Goal: Information Seeking & Learning: Understand process/instructions

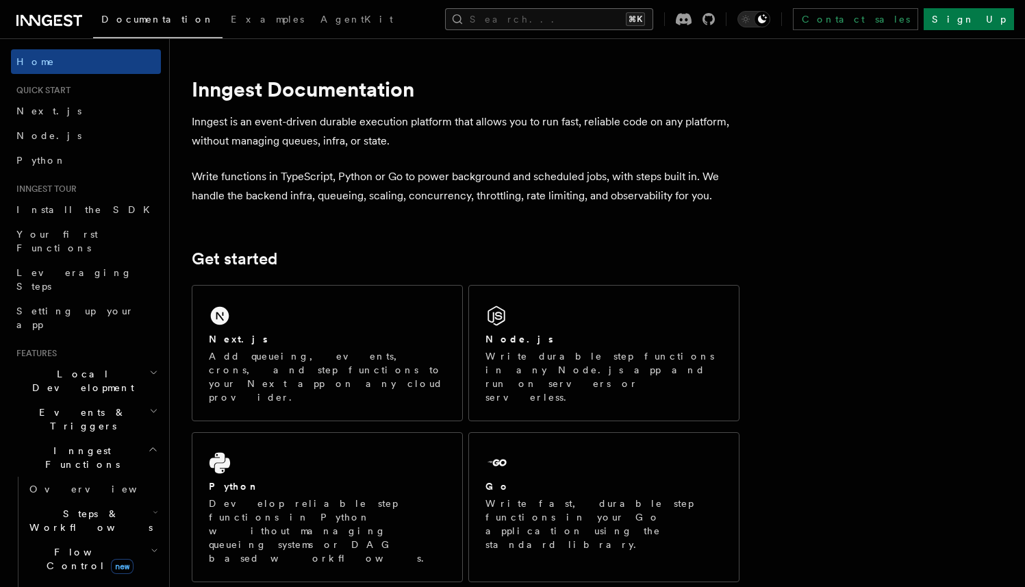
click at [653, 21] on button "Search... ⌘K" at bounding box center [549, 19] width 208 height 22
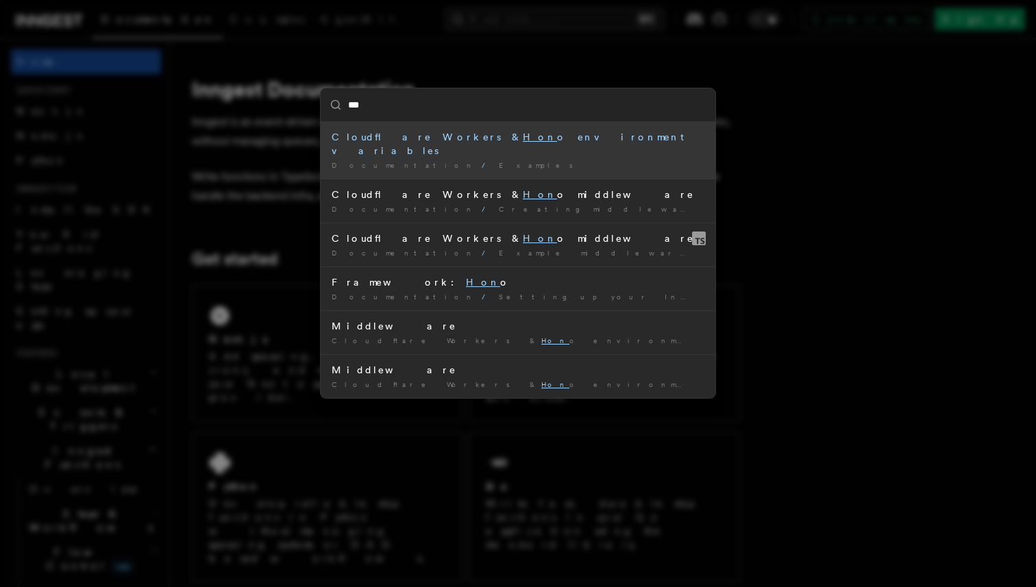
type input "****"
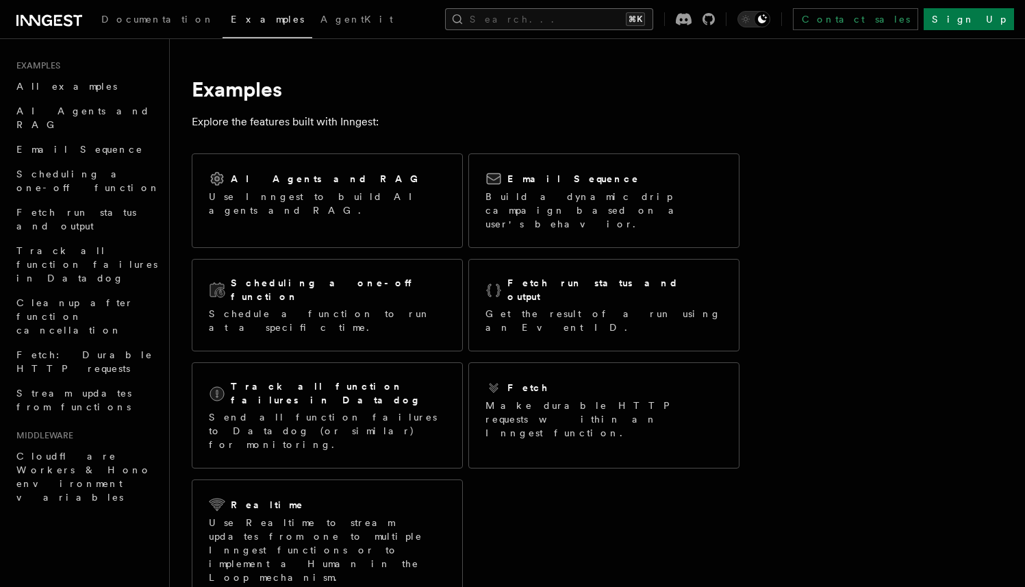
click at [575, 25] on button "Search... ⌘K" at bounding box center [549, 19] width 208 height 22
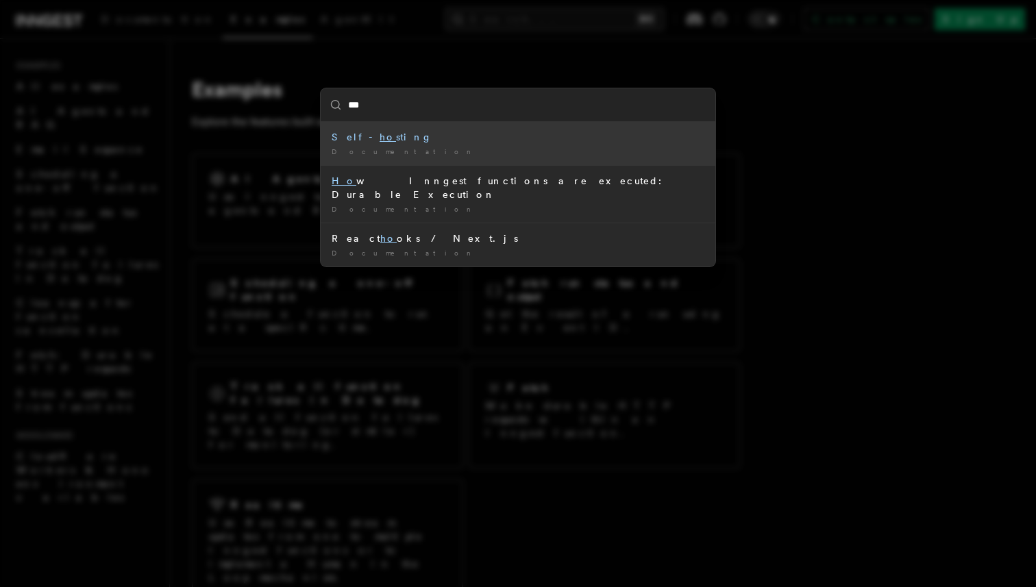
type input "****"
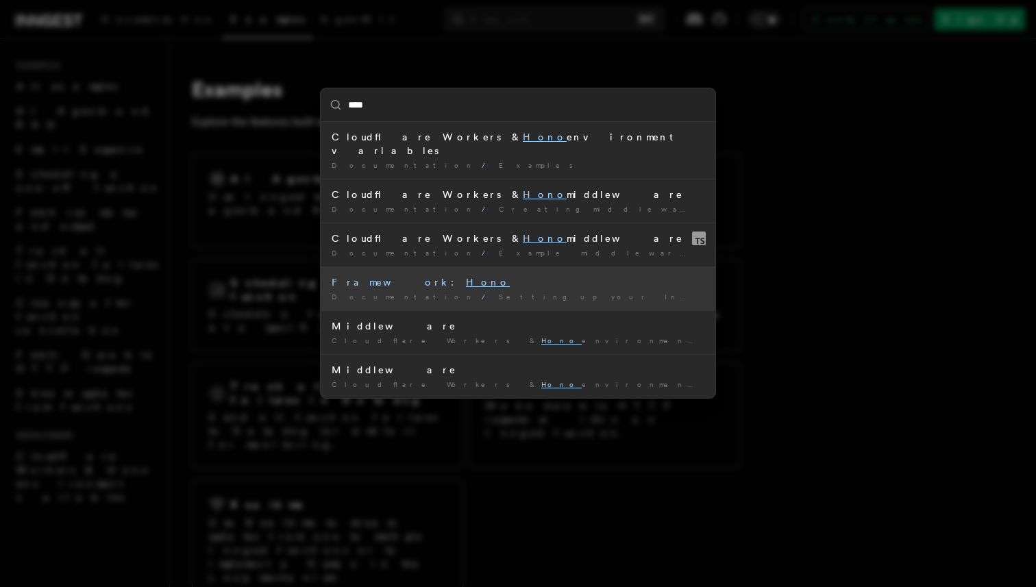
click at [466, 277] on mark "Hono" at bounding box center [488, 282] width 44 height 11
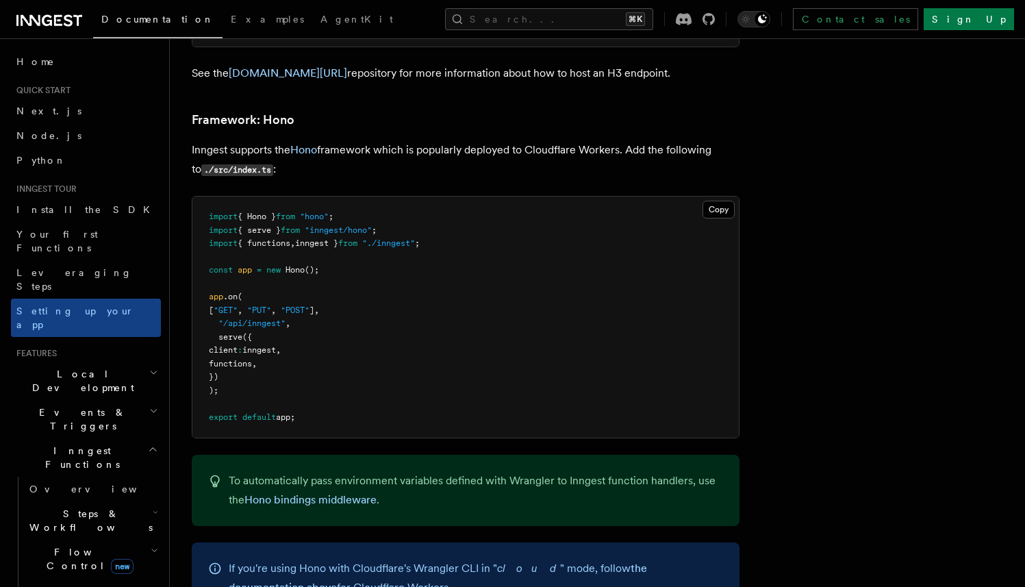
scroll to position [6680, 0]
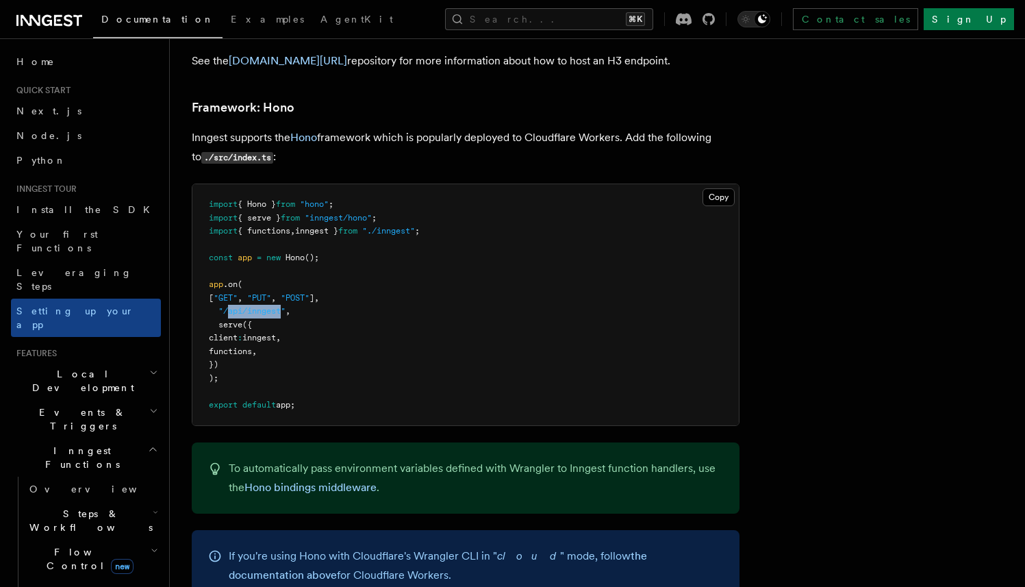
drag, startPoint x: 284, startPoint y: 278, endPoint x: 229, endPoint y: 279, distance: 54.8
click at [229, 306] on span ""/api/inngest"" at bounding box center [252, 311] width 67 height 10
copy span "api/inngest"
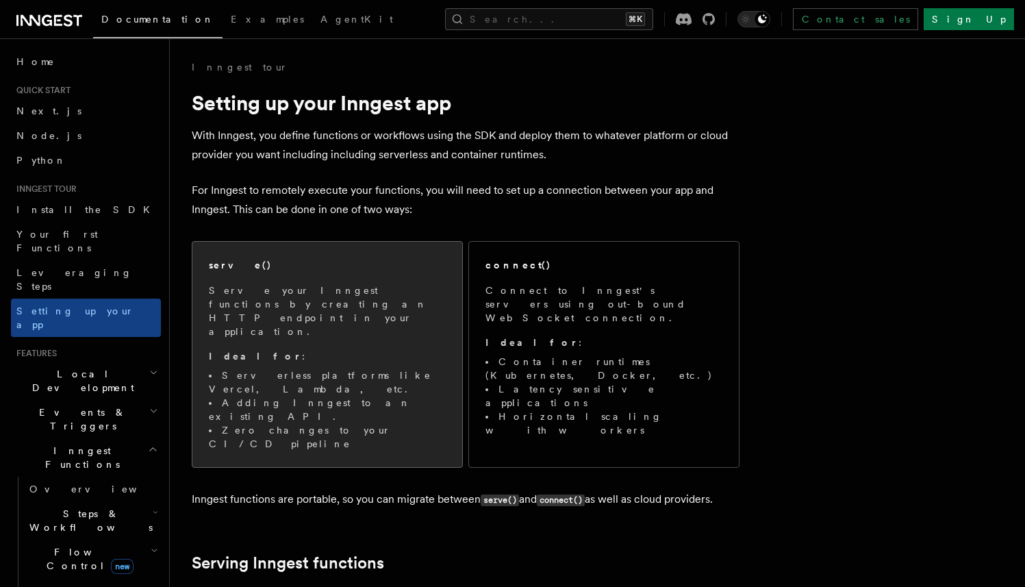
click at [327, 299] on p "Serve your Inngest functions by creating an HTTP endpoint in your application." at bounding box center [327, 311] width 237 height 55
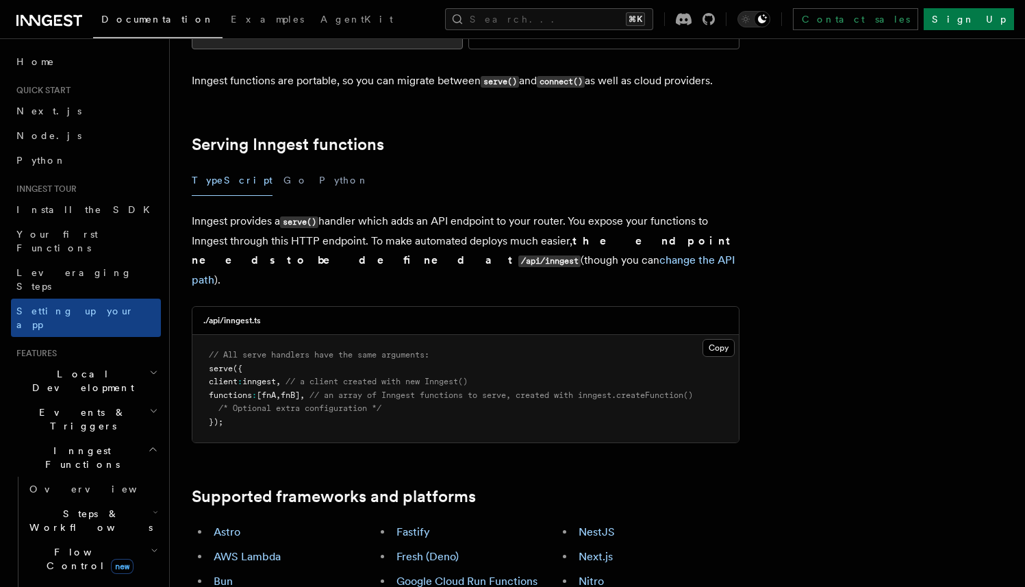
scroll to position [419, 0]
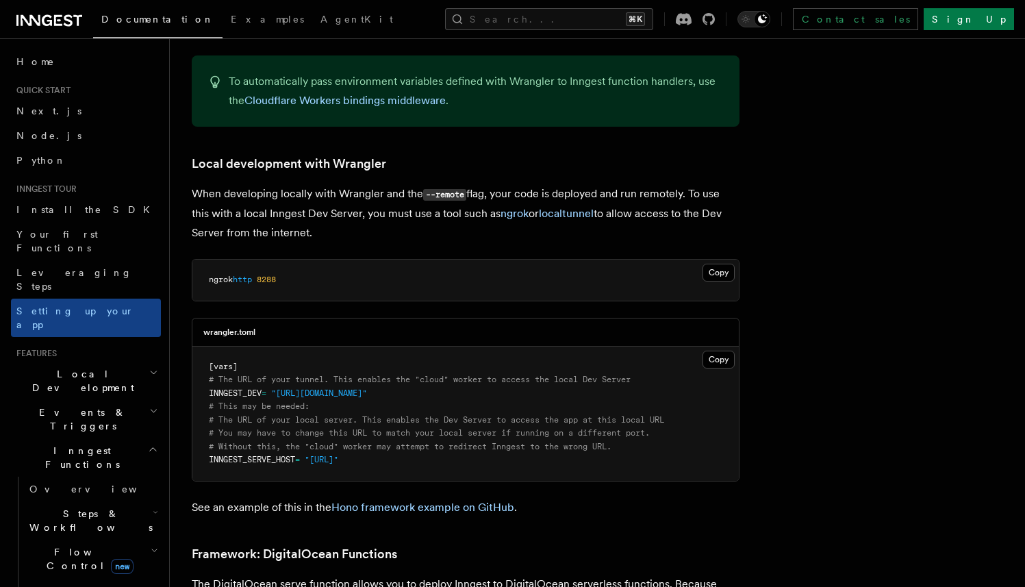
scroll to position [2709, 0]
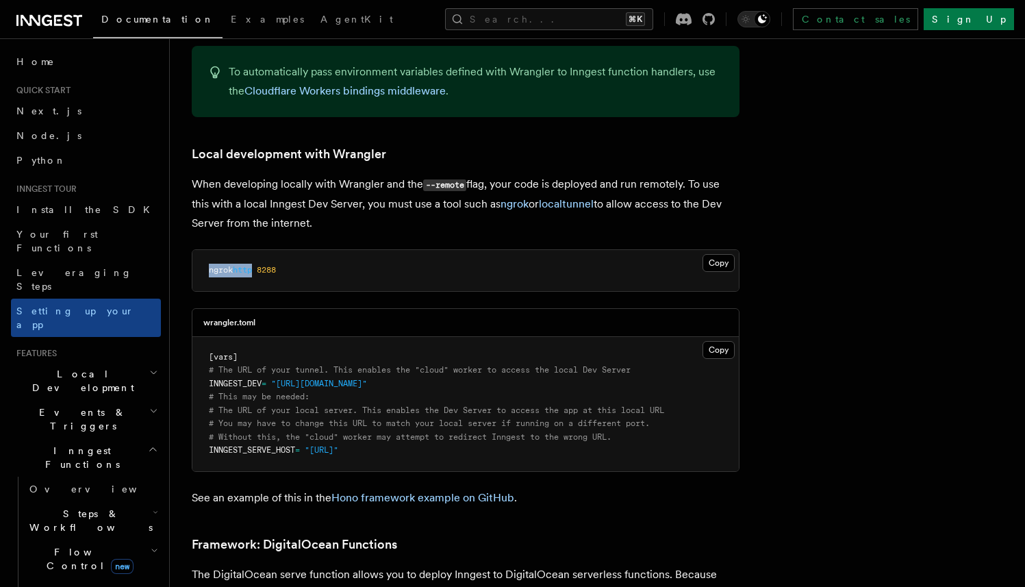
drag, startPoint x: 206, startPoint y: 215, endPoint x: 258, endPoint y: 215, distance: 52.7
click at [258, 250] on pre "ngrok http 8288" at bounding box center [465, 270] width 547 height 41
copy span "ngrok http"
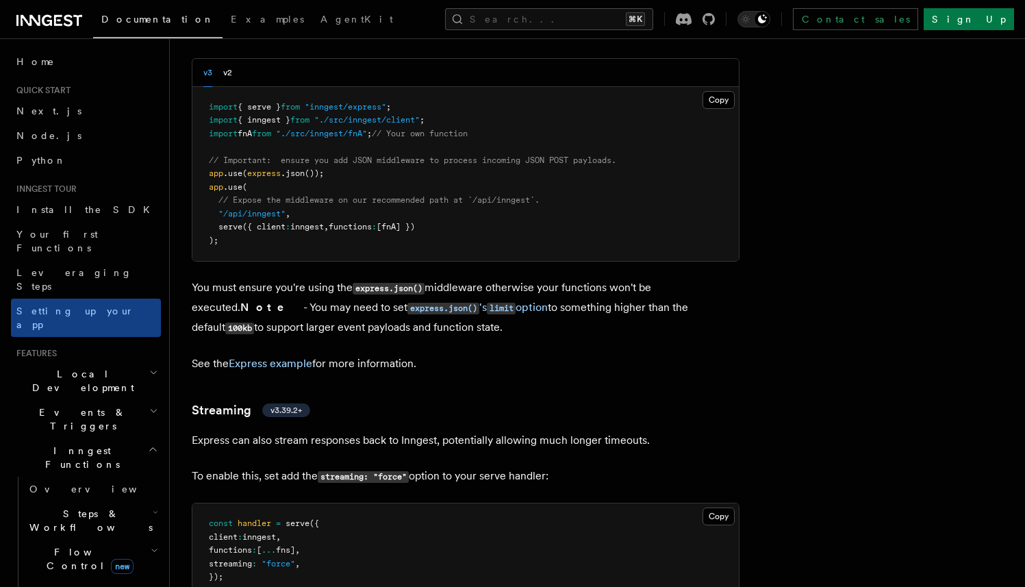
scroll to position [3657, 0]
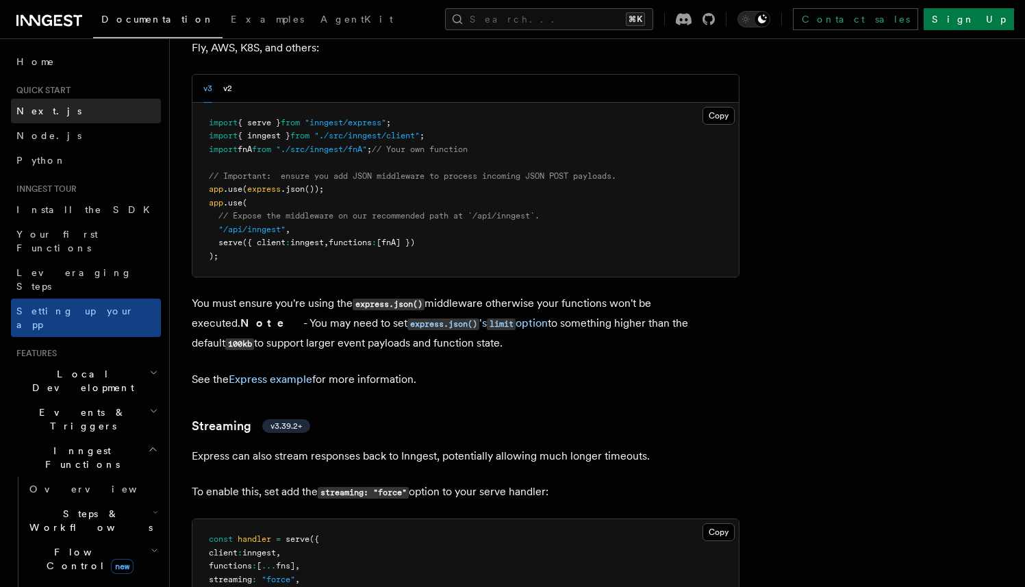
click at [55, 112] on link "Next.js" at bounding box center [86, 111] width 150 height 25
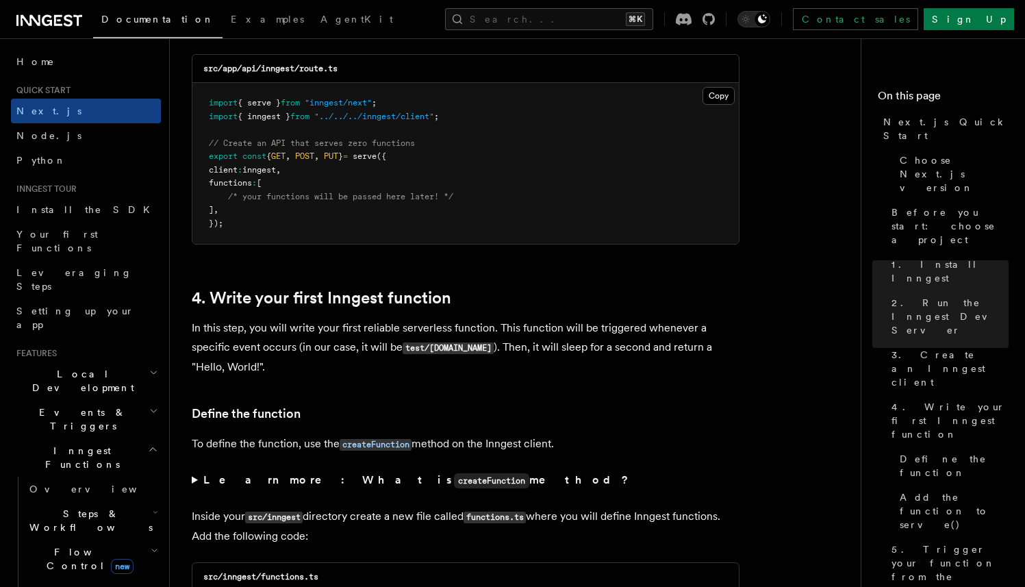
scroll to position [1976, 0]
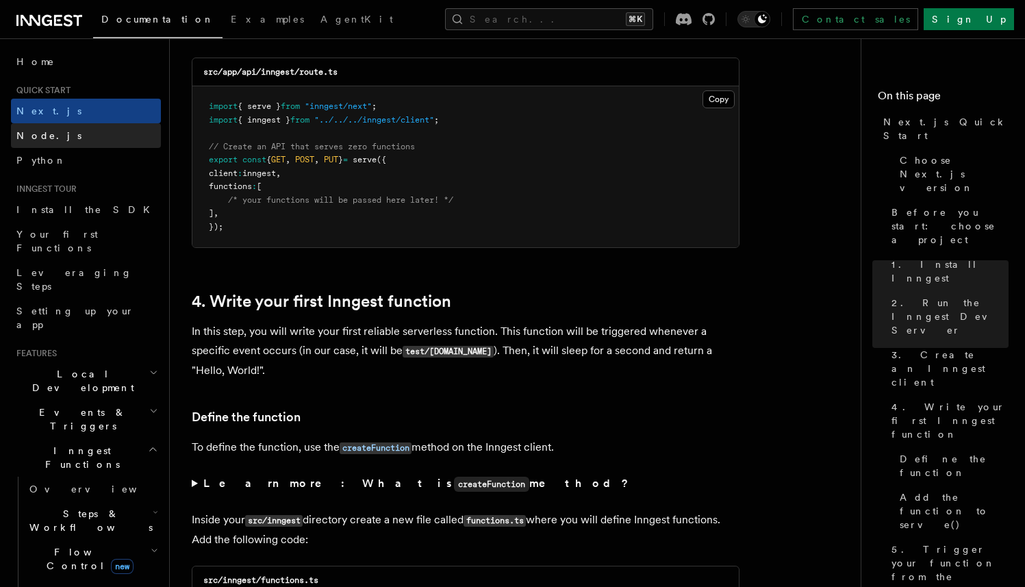
click at [75, 132] on link "Node.js" at bounding box center [86, 135] width 150 height 25
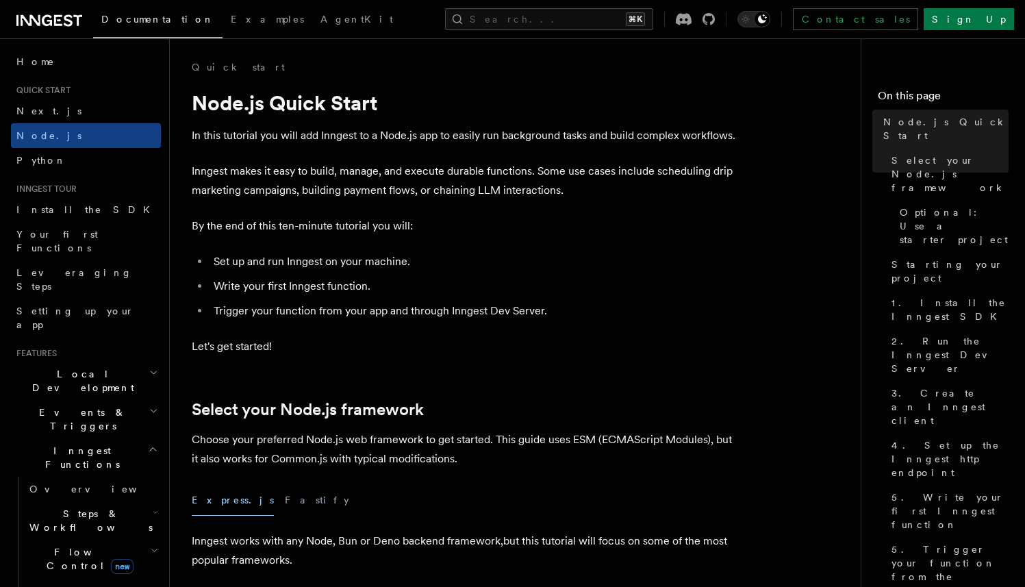
click at [592, 258] on li "Set up and run Inngest on your machine." at bounding box center [475, 261] width 530 height 19
click at [82, 444] on span "Inngest Functions" at bounding box center [79, 457] width 137 height 27
click at [88, 406] on span "Events & Triggers" at bounding box center [80, 419] width 138 height 27
click at [88, 367] on span "Local Development" at bounding box center [80, 380] width 138 height 27
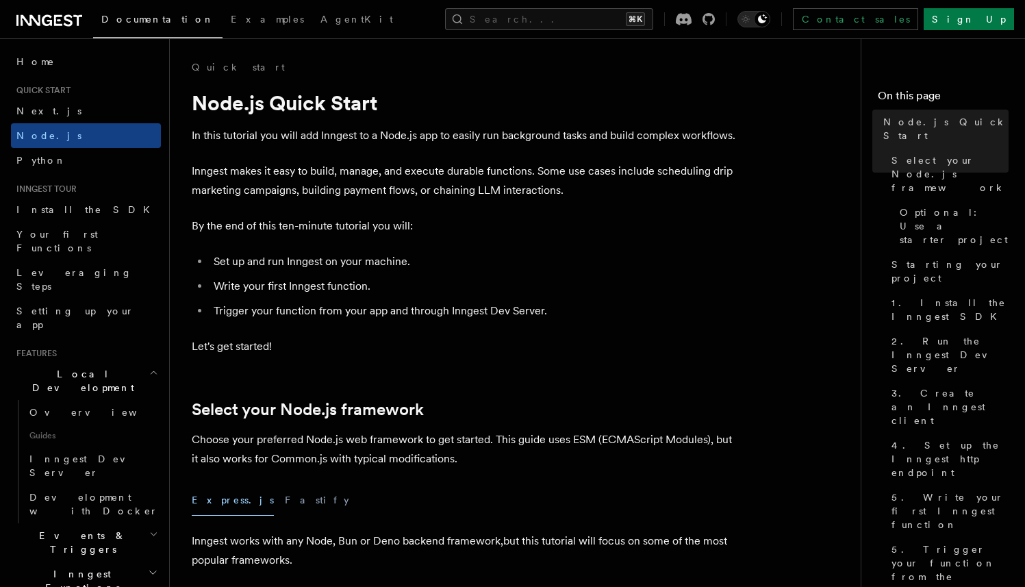
click at [88, 367] on span "Local Development" at bounding box center [80, 380] width 138 height 27
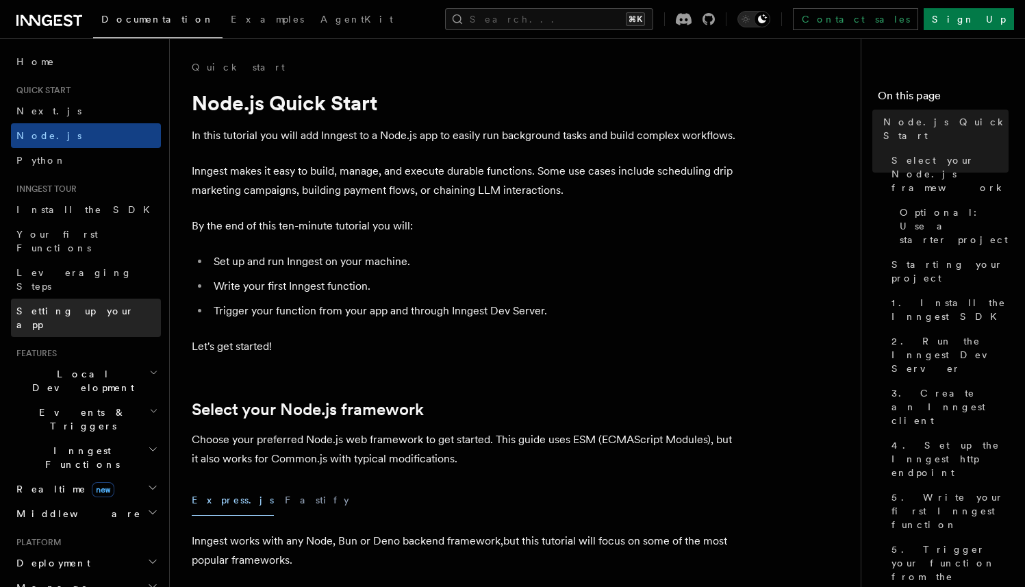
click at [79, 306] on span "Setting up your app" at bounding box center [75, 318] width 118 height 25
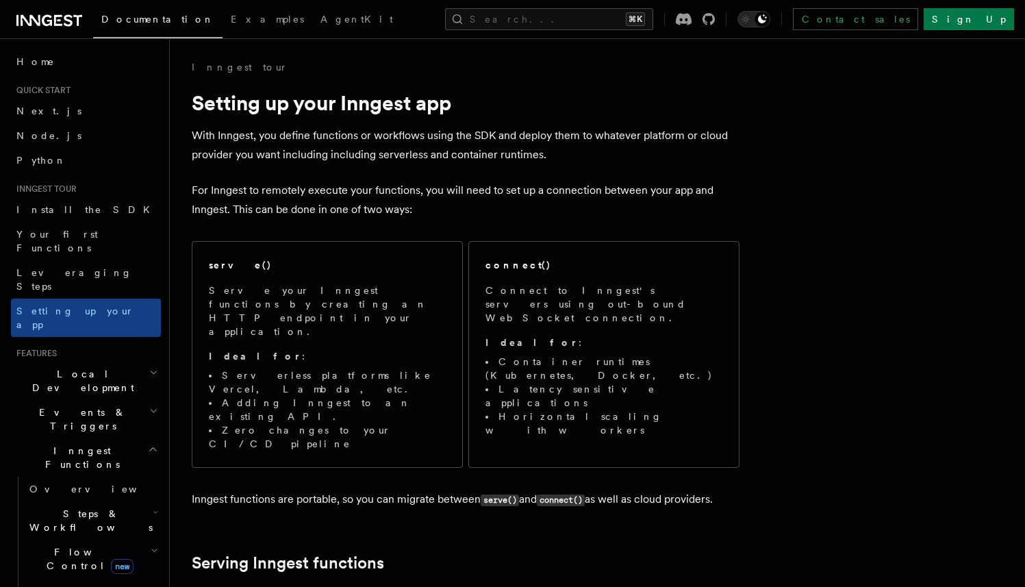
click at [452, 194] on p "For Inngest to remotely execute your functions, you will need to set up a conne…" at bounding box center [466, 200] width 548 height 38
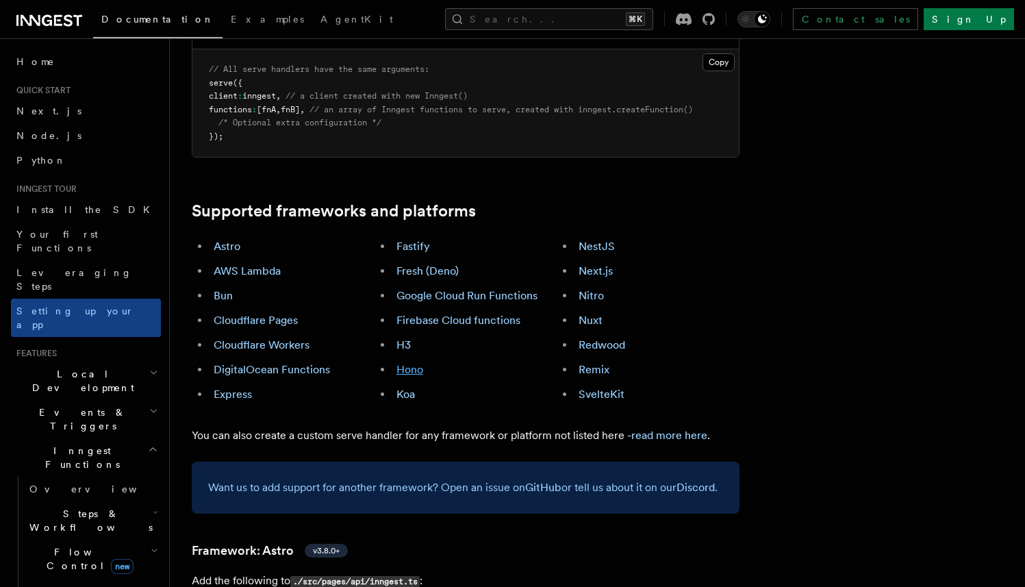
click at [417, 363] on link "Hono" at bounding box center [410, 369] width 27 height 13
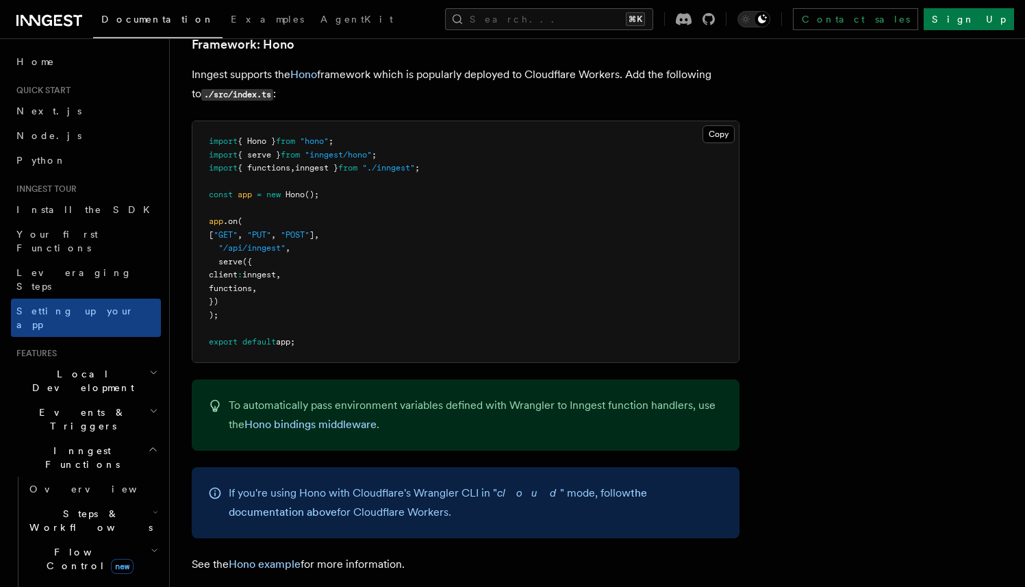
scroll to position [6717, 0]
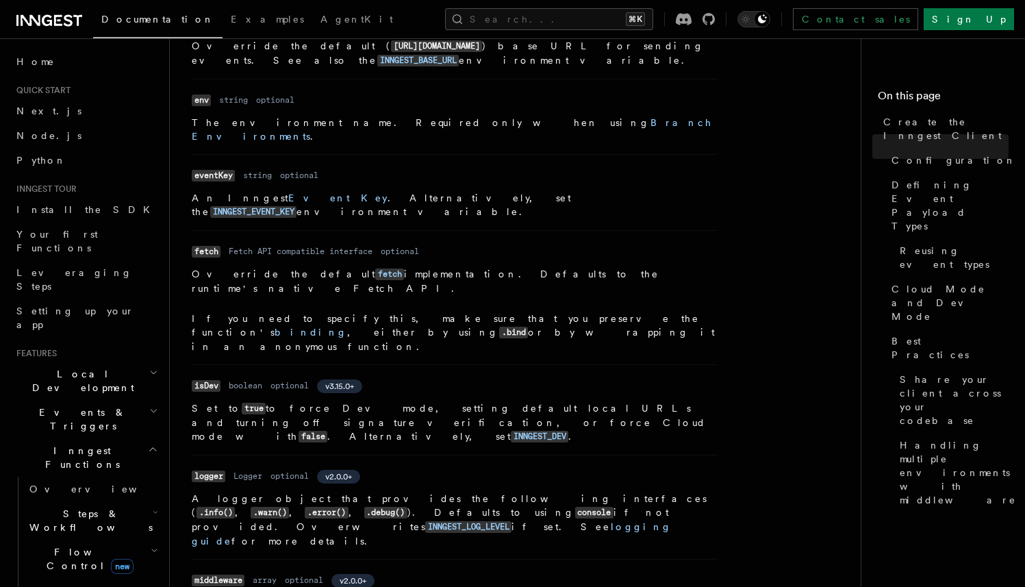
scroll to position [473, 0]
click at [203, 379] on code "isDev" at bounding box center [206, 385] width 29 height 12
copy code "isDev"
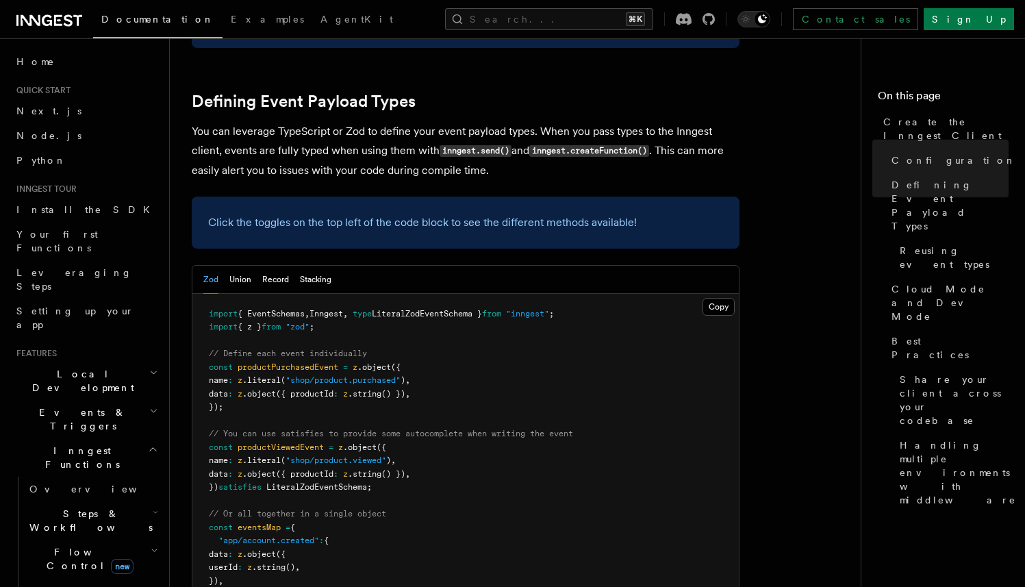
scroll to position [1278, 0]
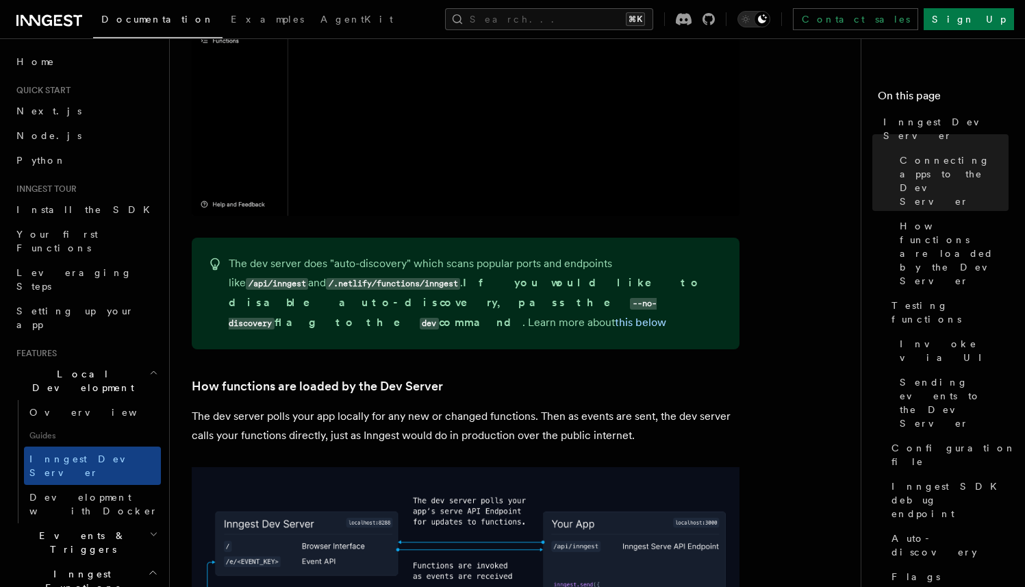
scroll to position [1285, 0]
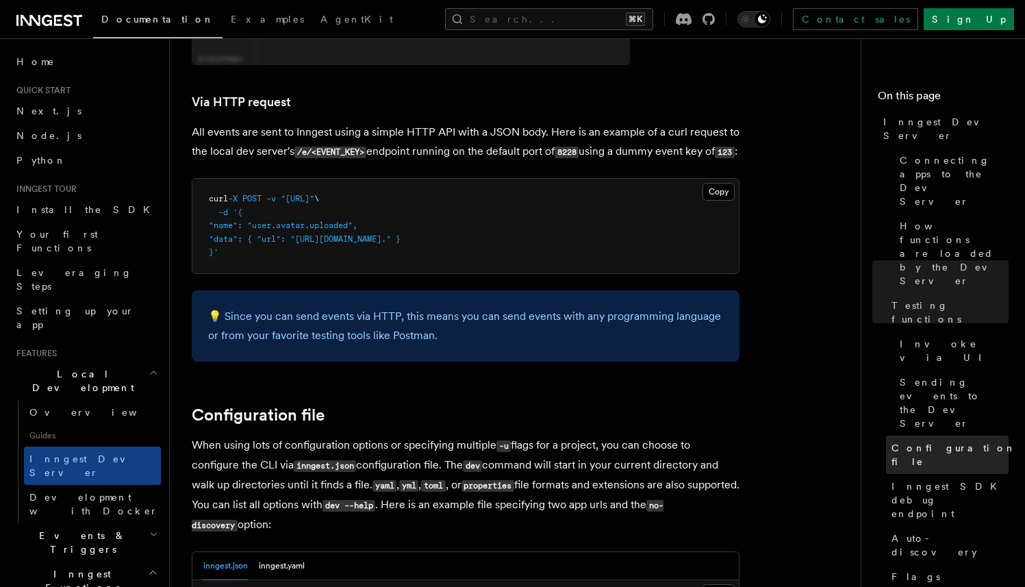
click at [910, 441] on span "Configuration file" at bounding box center [954, 454] width 125 height 27
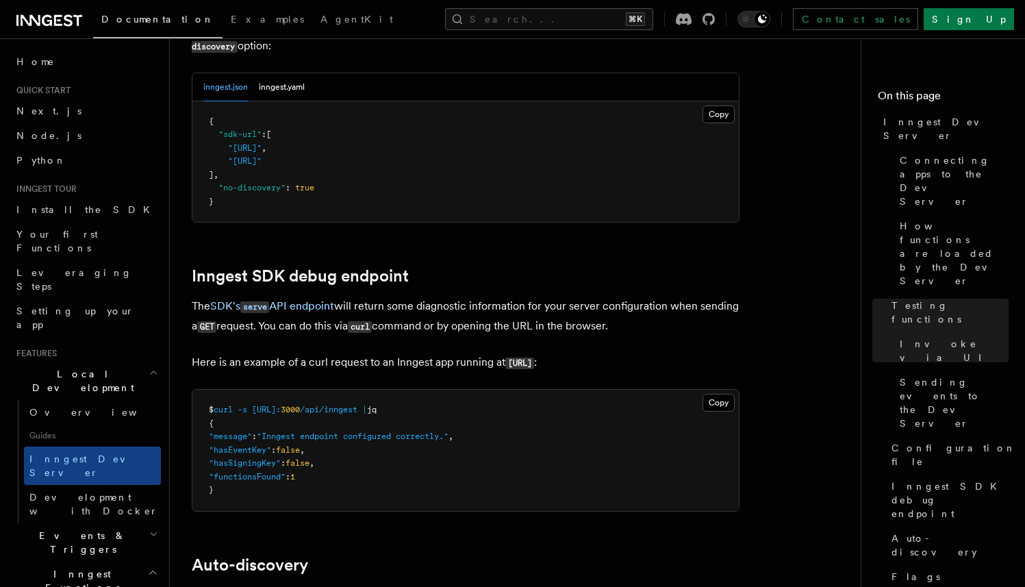
scroll to position [3759, 0]
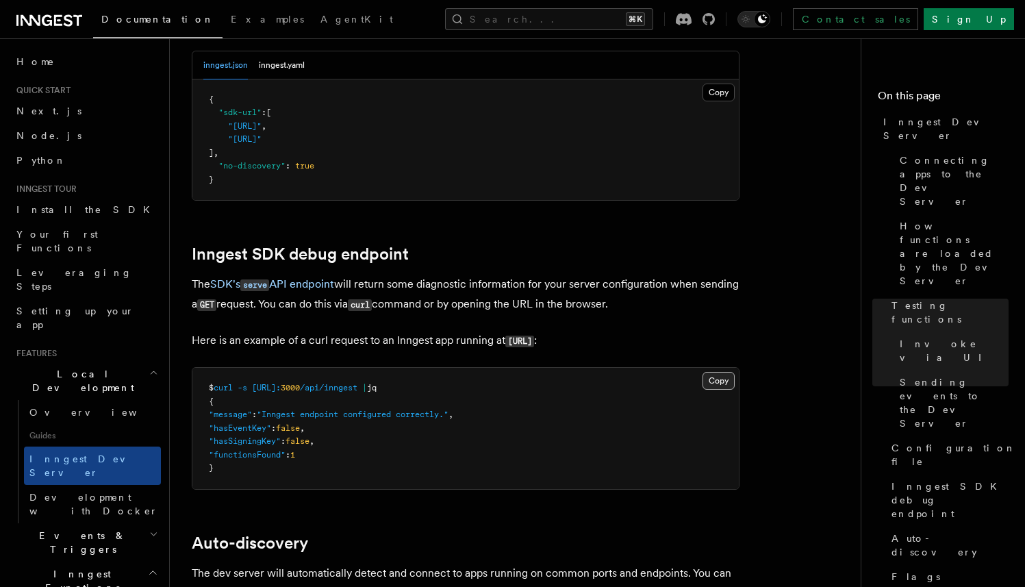
click at [711, 372] on button "Copy Copied" at bounding box center [719, 381] width 32 height 18
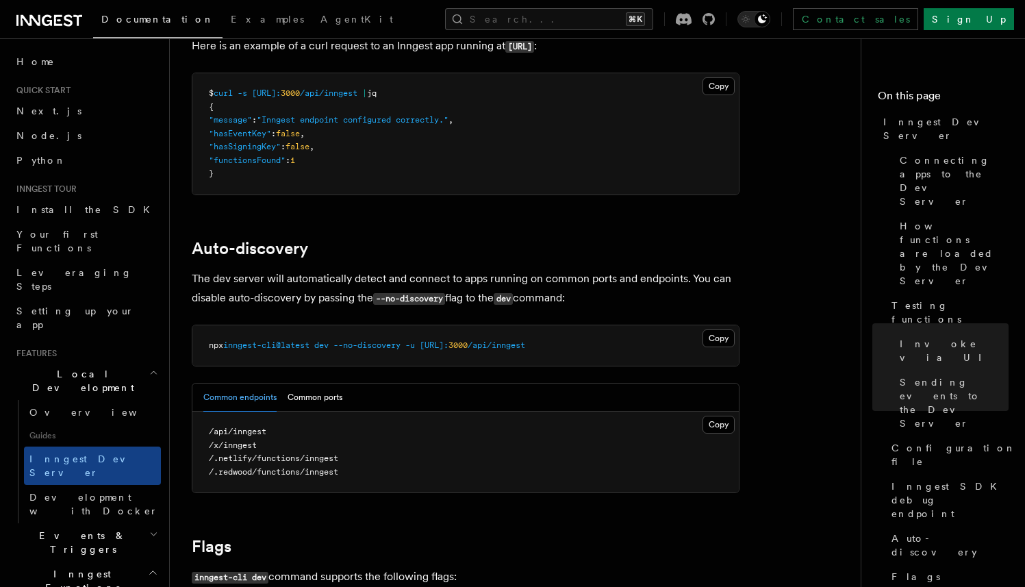
scroll to position [4054, 0]
drag, startPoint x: 413, startPoint y: 332, endPoint x: 342, endPoint y: 331, distance: 71.3
click at [342, 340] on span "npx inngest-cli@latest dev --no-discovery -u http://localhost: 3000 /api/inngest" at bounding box center [367, 345] width 316 height 10
copy span "--no-discovery"
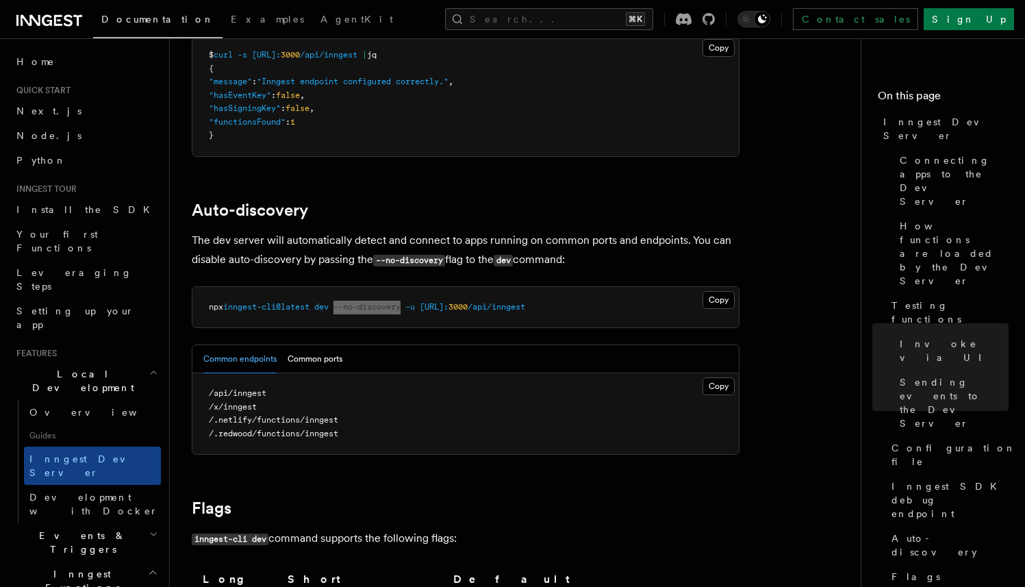
scroll to position [4092, 0]
click at [314, 347] on button "Common ports" at bounding box center [315, 359] width 55 height 28
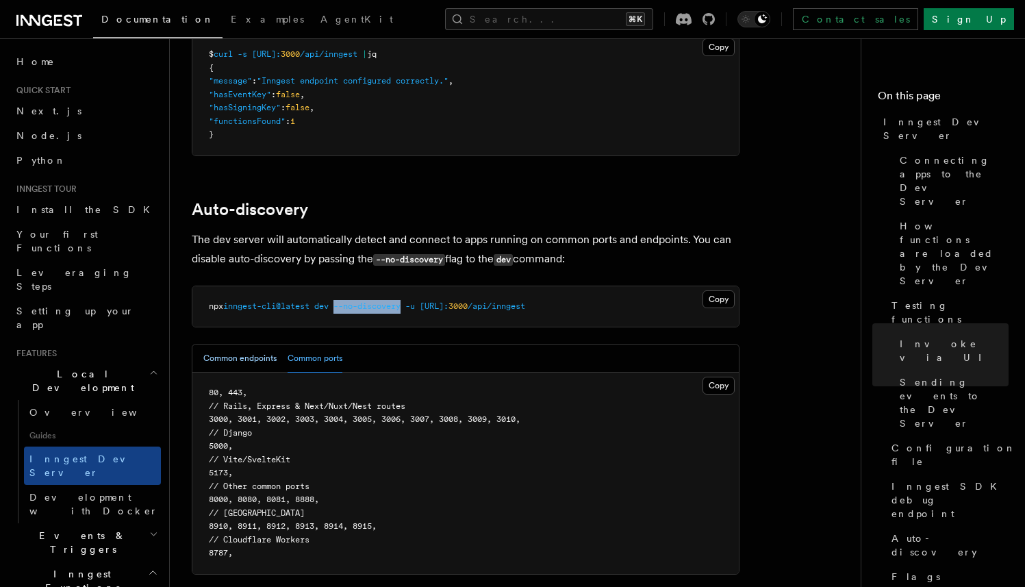
click at [247, 348] on button "Common endpoints" at bounding box center [239, 359] width 73 height 28
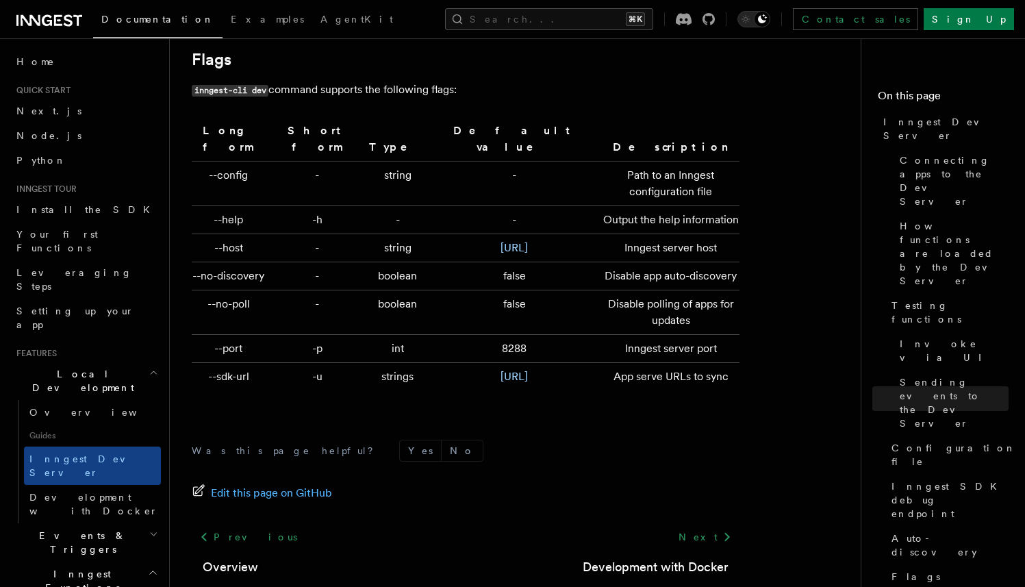
scroll to position [4524, 0]
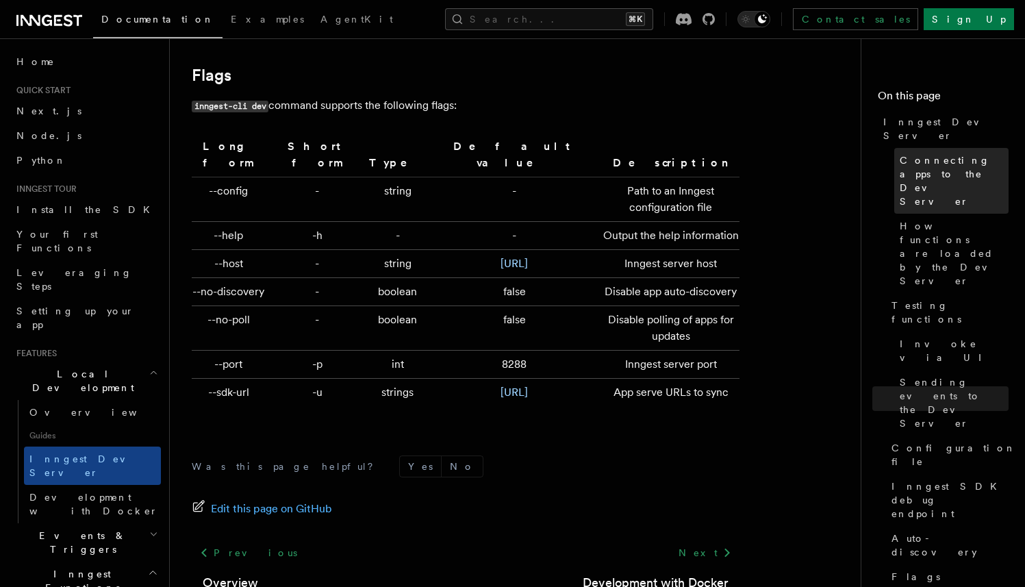
click at [936, 157] on span "Connecting apps to the Dev Server" at bounding box center [954, 180] width 109 height 55
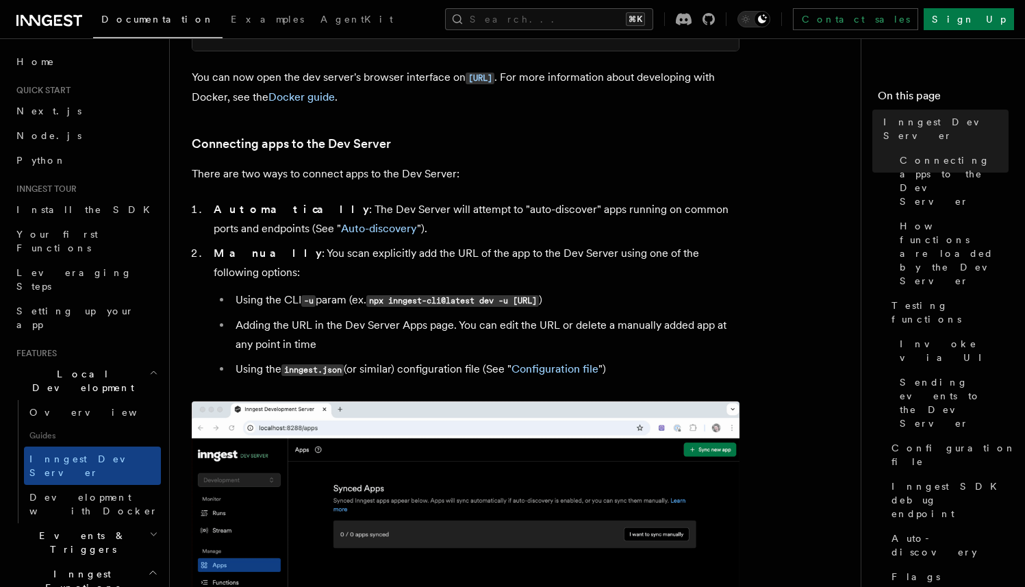
scroll to position [742, 0]
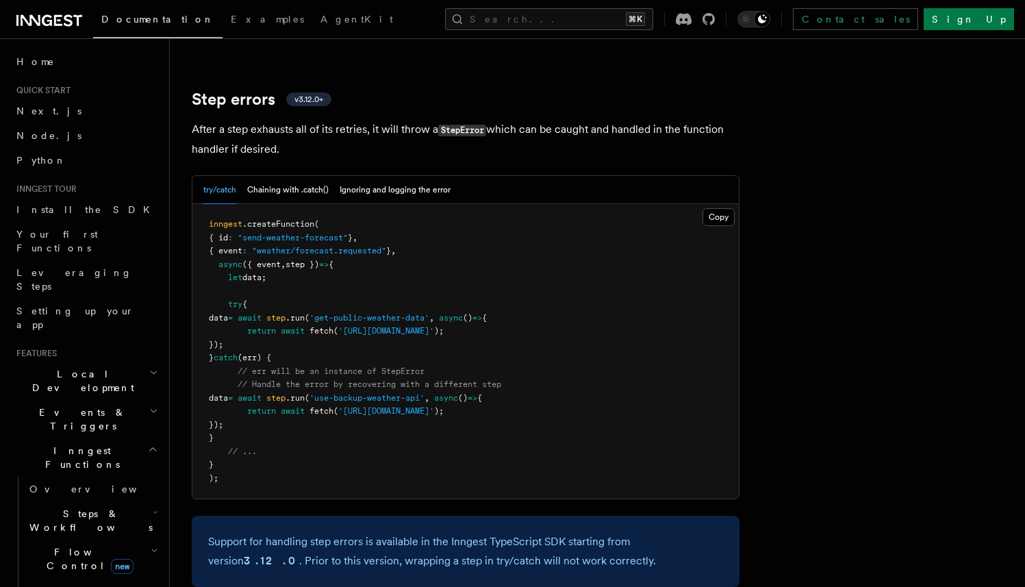
scroll to position [236, 0]
